Goal: Task Accomplishment & Management: Manage account settings

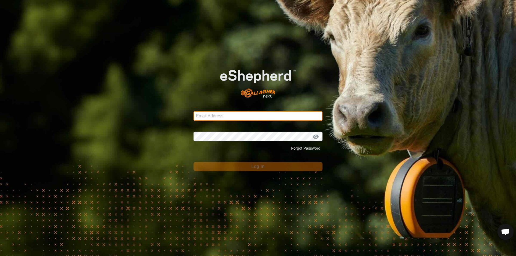
click at [204, 117] on input "Email Address" at bounding box center [257, 116] width 129 height 10
type input "[EMAIL_ADDRESS][DOMAIN_NAME]"
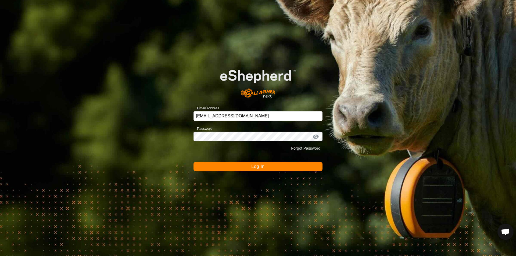
click at [249, 169] on button "Log In" at bounding box center [257, 166] width 129 height 9
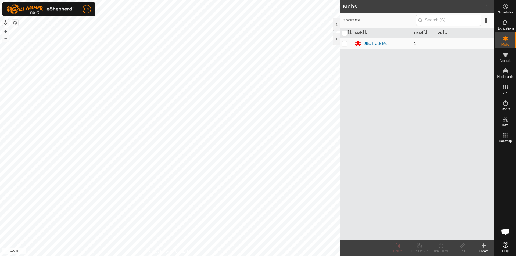
click at [369, 44] on div "Ultra black Mob" at bounding box center [376, 44] width 26 height 6
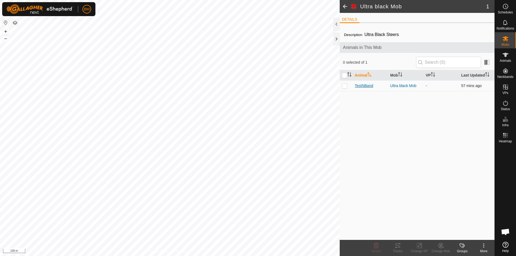
click at [370, 85] on span "TestNBand" at bounding box center [364, 86] width 18 height 6
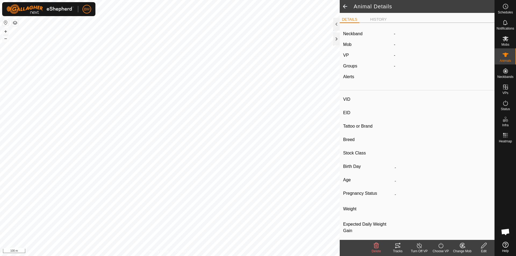
type input "TestNBand"
type input "-"
type input "Ultra black"
type input "Steer"
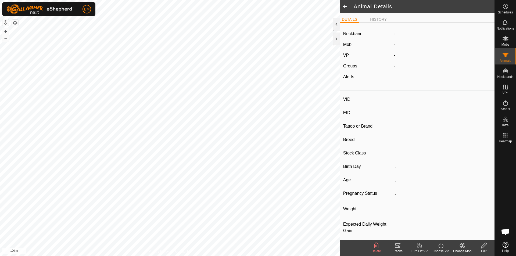
type input "500 kg"
type input "-"
click at [408, 33] on label "2269436186" at bounding box center [411, 34] width 35 height 6
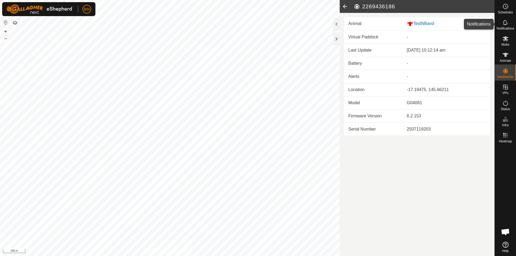
click at [507, 26] on es-notification-svg-icon at bounding box center [505, 22] width 10 height 9
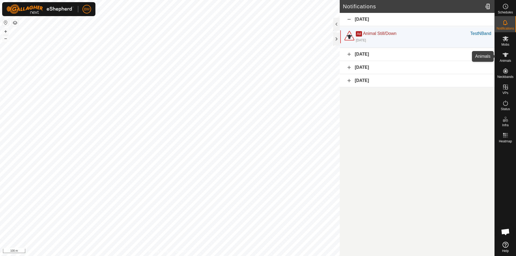
click at [506, 55] on icon at bounding box center [505, 55] width 6 height 4
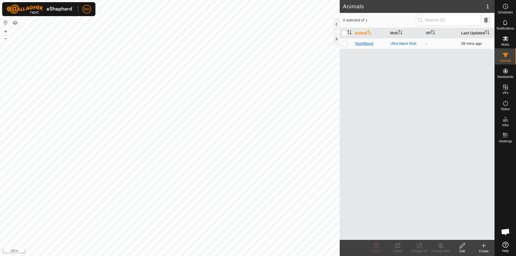
click at [361, 44] on span "TestNBand" at bounding box center [364, 44] width 18 height 6
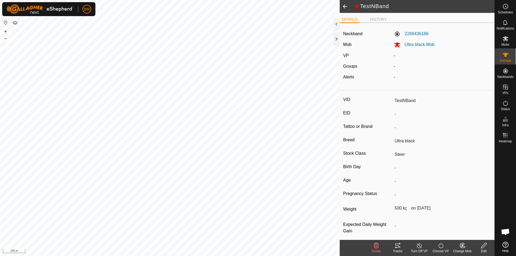
scroll to position [4, 0]
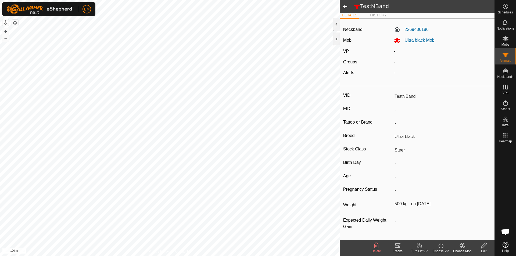
click at [414, 38] on span "Ultra black Mob" at bounding box center [417, 40] width 34 height 5
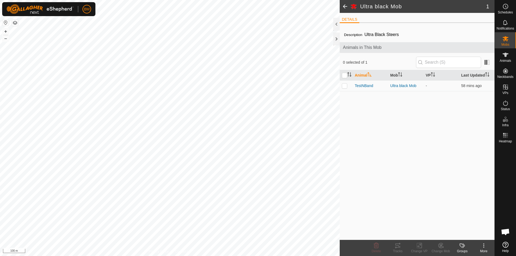
click at [364, 74] on th "Animal" at bounding box center [369, 75] width 35 height 10
click at [465, 75] on th "Last Updated" at bounding box center [476, 75] width 35 height 10
click at [477, 75] on th "Last Updated" at bounding box center [476, 75] width 35 height 10
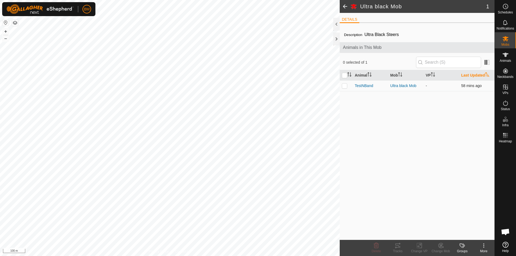
click at [475, 87] on span "58 mins ago" at bounding box center [471, 86] width 20 height 4
click at [334, 27] on div at bounding box center [336, 24] width 6 height 13
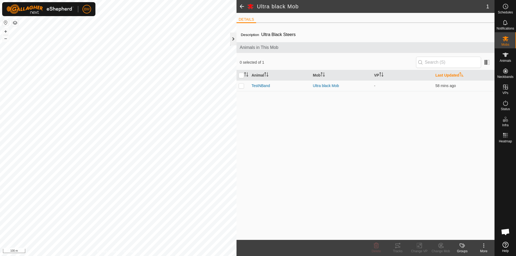
click at [234, 35] on div at bounding box center [233, 39] width 6 height 13
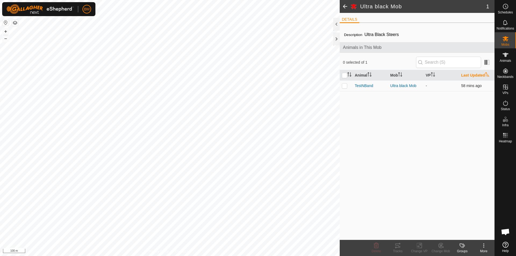
click at [342, 86] on p-checkbox at bounding box center [344, 86] width 5 height 4
checkbox input "true"
click at [362, 86] on span "TestNBand" at bounding box center [364, 86] width 18 height 6
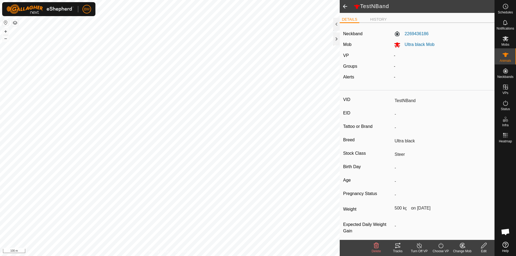
click at [415, 246] on turn-off-svg-icon at bounding box center [418, 245] width 21 height 6
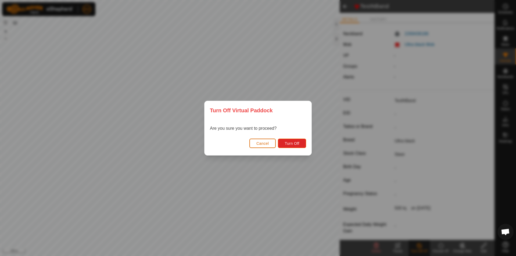
click at [270, 147] on button "Cancel" at bounding box center [262, 143] width 27 height 9
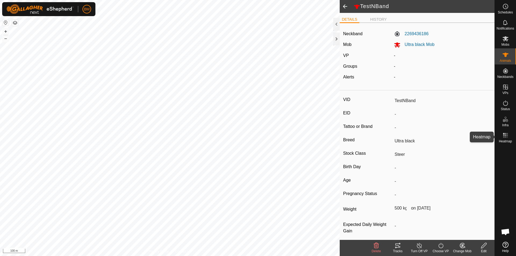
click at [505, 136] on rect at bounding box center [504, 136] width 1 height 1
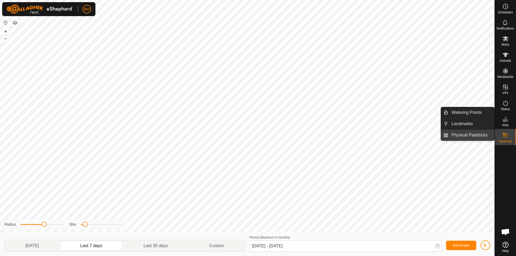
click at [463, 134] on link "Physical Paddocks" at bounding box center [471, 135] width 46 height 11
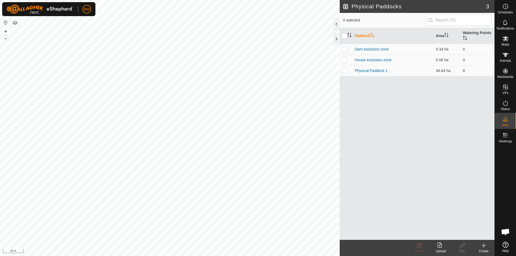
click at [15, 22] on button "button" at bounding box center [15, 23] width 6 height 6
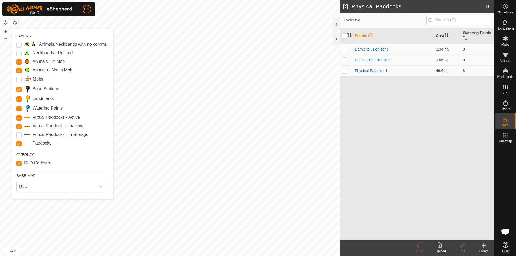
click at [15, 22] on button "button" at bounding box center [15, 23] width 6 height 6
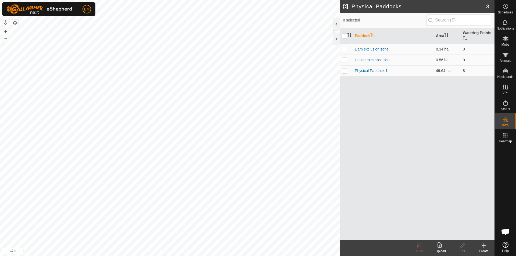
click at [5, 23] on button "button" at bounding box center [5, 22] width 6 height 6
click at [69, 10] on img at bounding box center [39, 9] width 67 height 10
